Goal: Transaction & Acquisition: Book appointment/travel/reservation

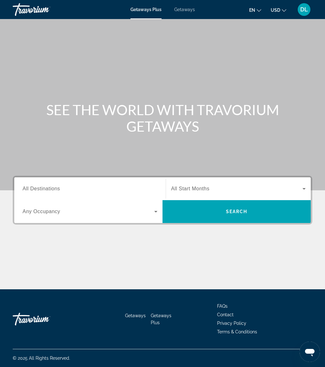
click at [191, 7] on span "Getaways" at bounding box center [184, 9] width 21 height 5
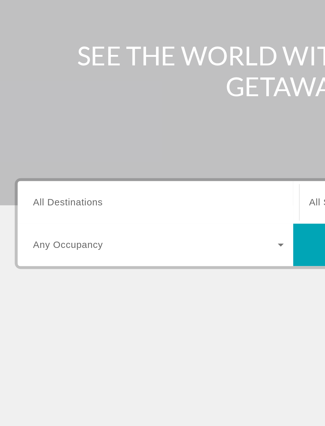
click at [59, 185] on input "Destination All Destinations" at bounding box center [90, 189] width 135 height 8
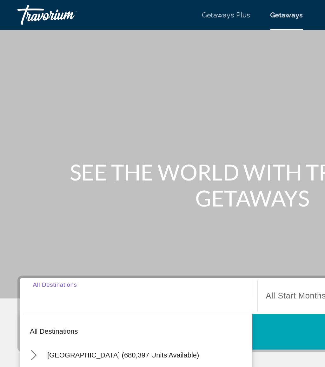
click at [154, 10] on span "Getaways Plus" at bounding box center [145, 9] width 31 height 5
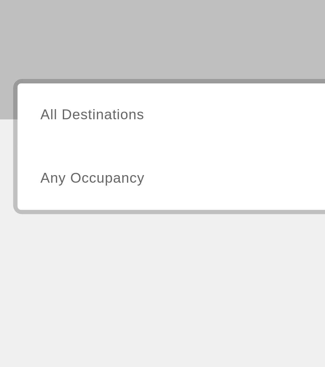
click at [49, 186] on span "All Destinations" at bounding box center [41, 188] width 37 height 5
click at [49, 185] on input "Destination All Destinations" at bounding box center [90, 189] width 135 height 8
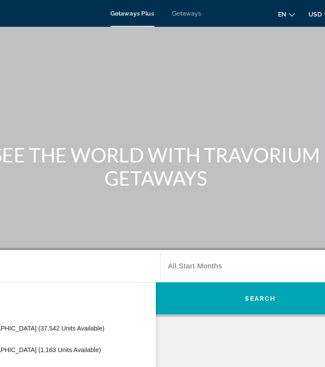
click at [174, 9] on span "Getaways" at bounding box center [184, 9] width 21 height 5
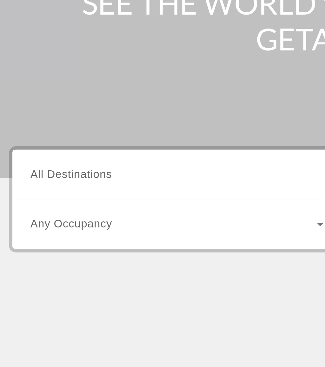
click at [52, 185] on input "Destination All Destinations" at bounding box center [90, 189] width 135 height 8
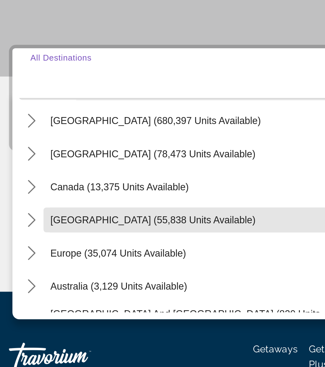
scroll to position [17, 0]
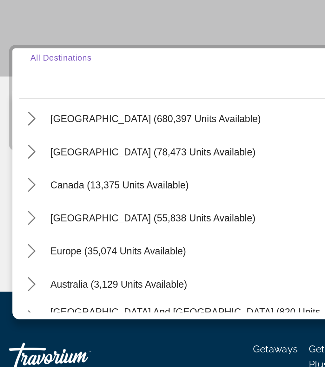
click at [70, 207] on span "United States (680,397 units available)" at bounding box center [80, 209] width 97 height 5
type input "**********"
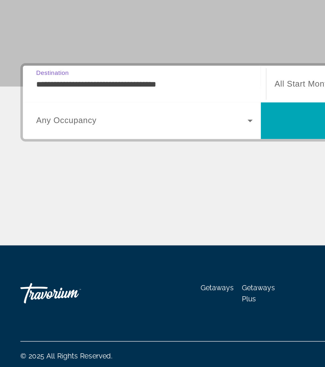
click at [157, 208] on icon "Search widget" at bounding box center [156, 212] width 8 height 8
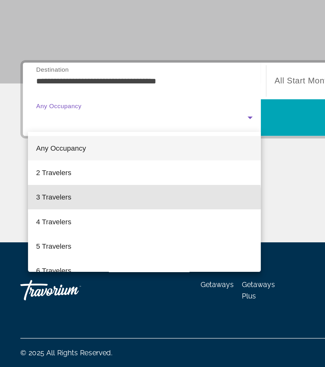
click at [62, 253] on mat-option "3 Travelers" at bounding box center [89, 260] width 145 height 15
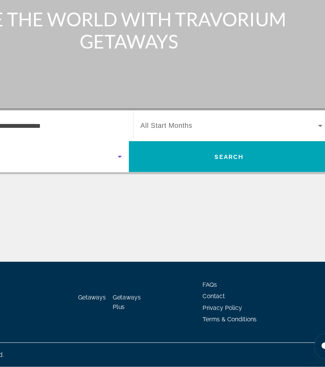
click at [171, 185] on span "Search widget" at bounding box center [236, 189] width 131 height 8
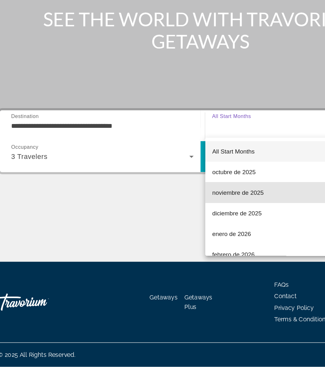
click at [194, 234] on span "noviembre de 2025" at bounding box center [190, 238] width 38 height 8
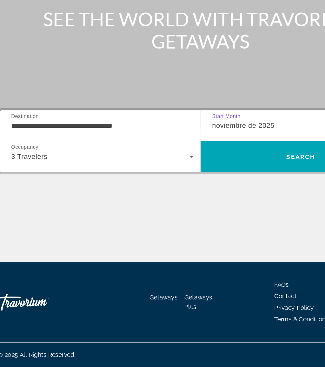
click at [208, 204] on span "Search" at bounding box center [236, 211] width 148 height 15
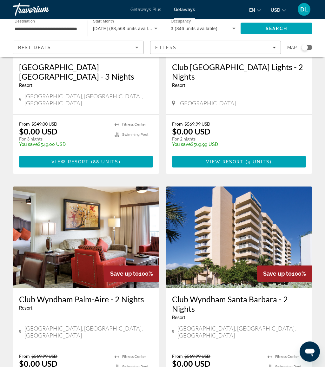
click at [205, 49] on div "Filters" at bounding box center [215, 47] width 121 height 5
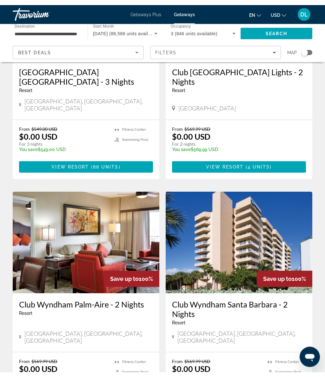
scroll to position [125, 0]
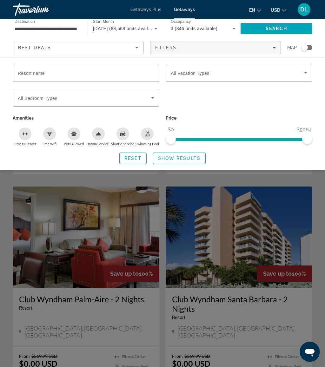
click at [84, 76] on input "Resort name" at bounding box center [86, 73] width 136 height 8
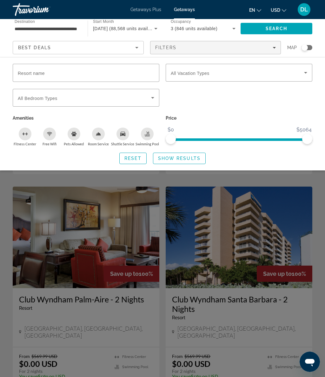
scroll to position [125, 0]
type input "******"
click at [198, 152] on span "Search widget" at bounding box center [179, 158] width 52 height 15
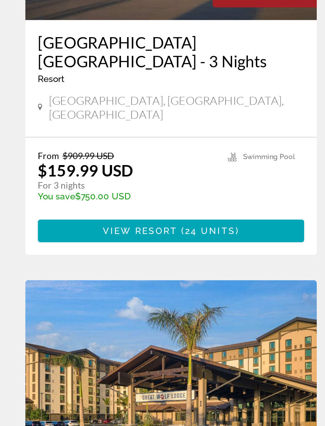
click at [93, 284] on span "24 units" at bounding box center [105, 286] width 25 height 5
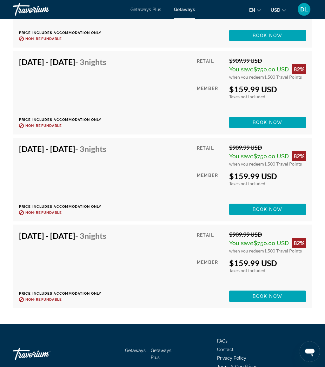
scroll to position [1458, 0]
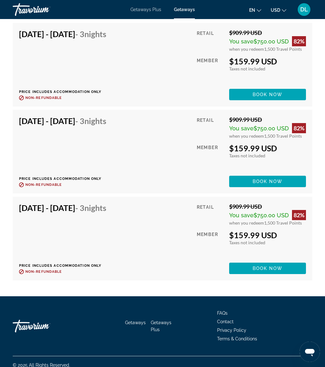
click at [269, 266] on span "Main content" at bounding box center [267, 268] width 77 height 15
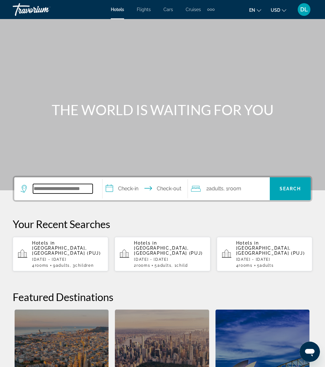
click at [73, 185] on input "Search hotel destination" at bounding box center [63, 189] width 60 height 10
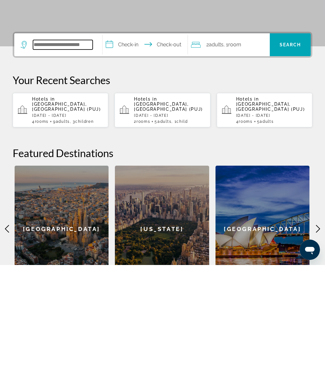
scroll to position [43, 0]
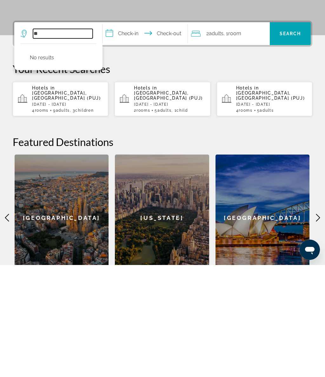
type input "*"
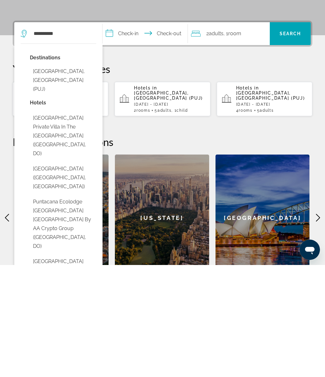
click at [80, 177] on button "[GEOGRAPHIC_DATA], [GEOGRAPHIC_DATA] (PUJ)" at bounding box center [63, 192] width 66 height 30
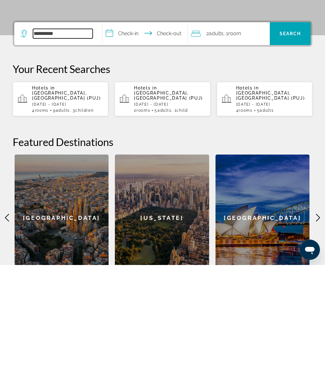
type input "**********"
click at [135, 134] on input "**********" at bounding box center [146, 146] width 88 height 25
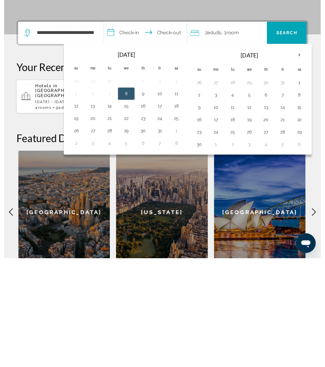
scroll to position [157, 0]
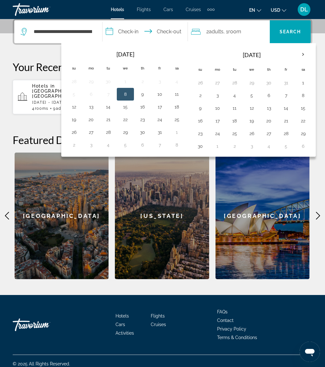
click at [110, 132] on button "28" at bounding box center [108, 132] width 10 height 9
click at [79, 147] on button "2" at bounding box center [74, 145] width 10 height 9
type input "**********"
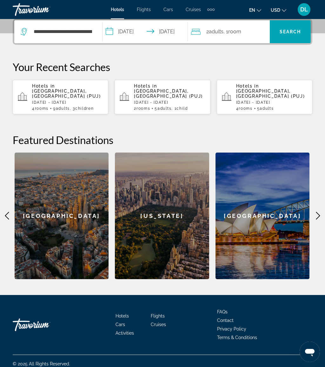
click at [294, 33] on span "Search" at bounding box center [290, 31] width 22 height 5
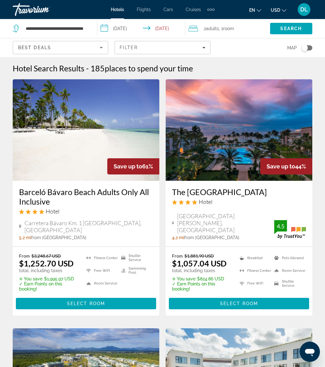
click at [131, 26] on input "**********" at bounding box center [142, 29] width 90 height 21
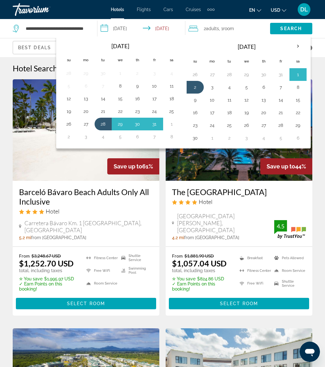
click at [103, 122] on button "28" at bounding box center [103, 124] width 10 height 9
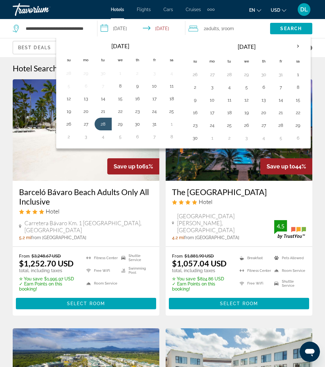
click at [105, 135] on button "4" at bounding box center [103, 136] width 10 height 9
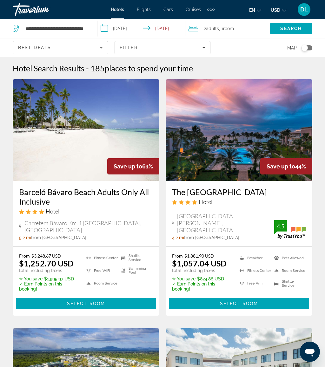
click at [130, 30] on input "**********" at bounding box center [142, 29] width 90 height 21
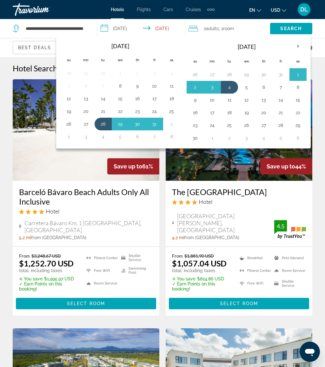
click at [105, 122] on button "28" at bounding box center [103, 124] width 10 height 9
click at [90, 134] on button "3" at bounding box center [86, 136] width 10 height 9
type input "**********"
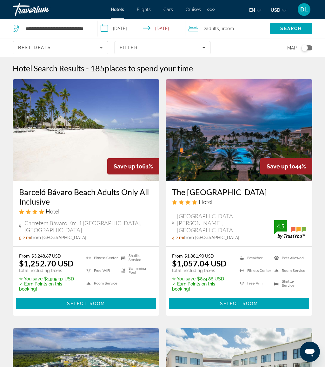
click at [284, 29] on span "Search" at bounding box center [291, 28] width 22 height 5
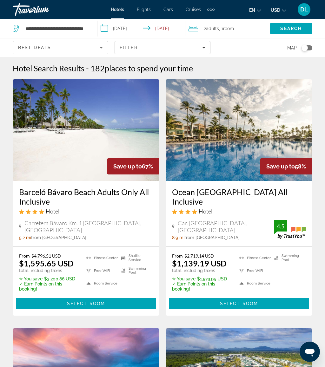
click at [176, 46] on div "Filter" at bounding box center [162, 47] width 85 height 5
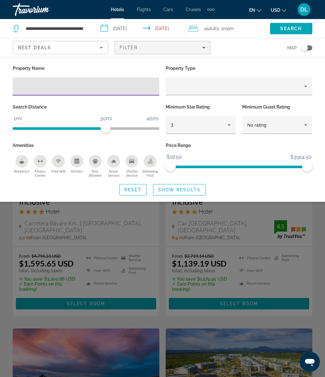
click at [79, 83] on input "Hotel Filters" at bounding box center [86, 87] width 136 height 8
type input "****"
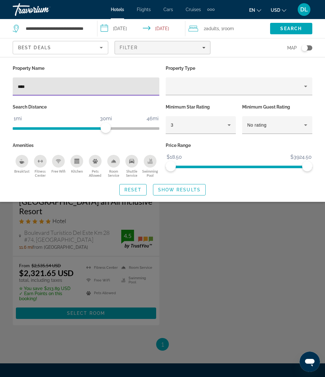
click at [179, 189] on span "Show Results" at bounding box center [179, 189] width 43 height 5
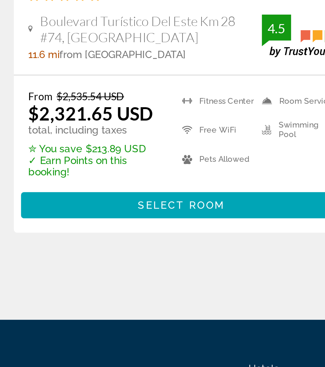
scroll to position [50, 0]
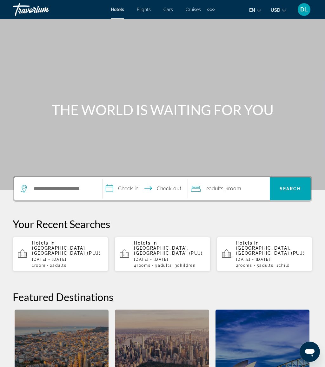
click at [213, 10] on div "Extra navigation items" at bounding box center [213, 10] width 2 height 2
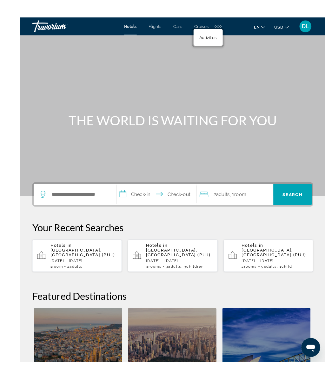
scroll to position [5, 0]
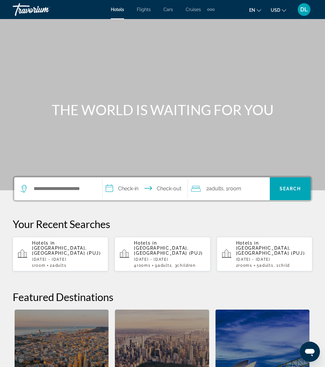
click at [305, 11] on span "DL" at bounding box center [304, 9] width 8 height 6
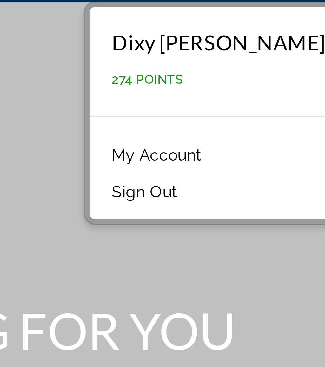
click at [236, 57] on link "My Account" at bounding box center [251, 61] width 31 height 8
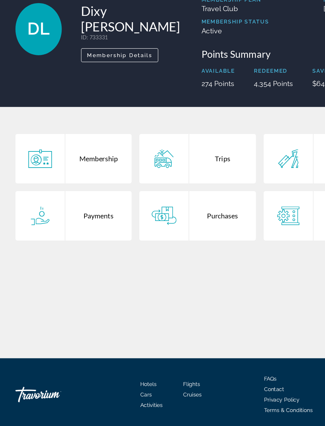
click at [183, 164] on div "Trips" at bounding box center [182, 184] width 55 height 41
